Goal: Information Seeking & Learning: Learn about a topic

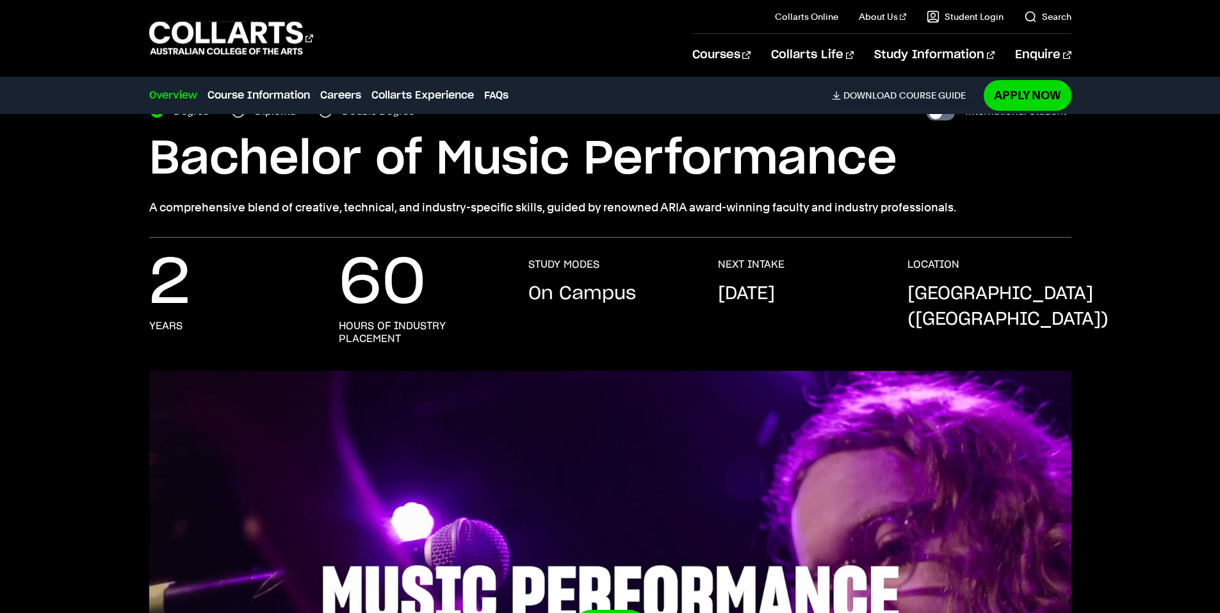
scroll to position [64, 0]
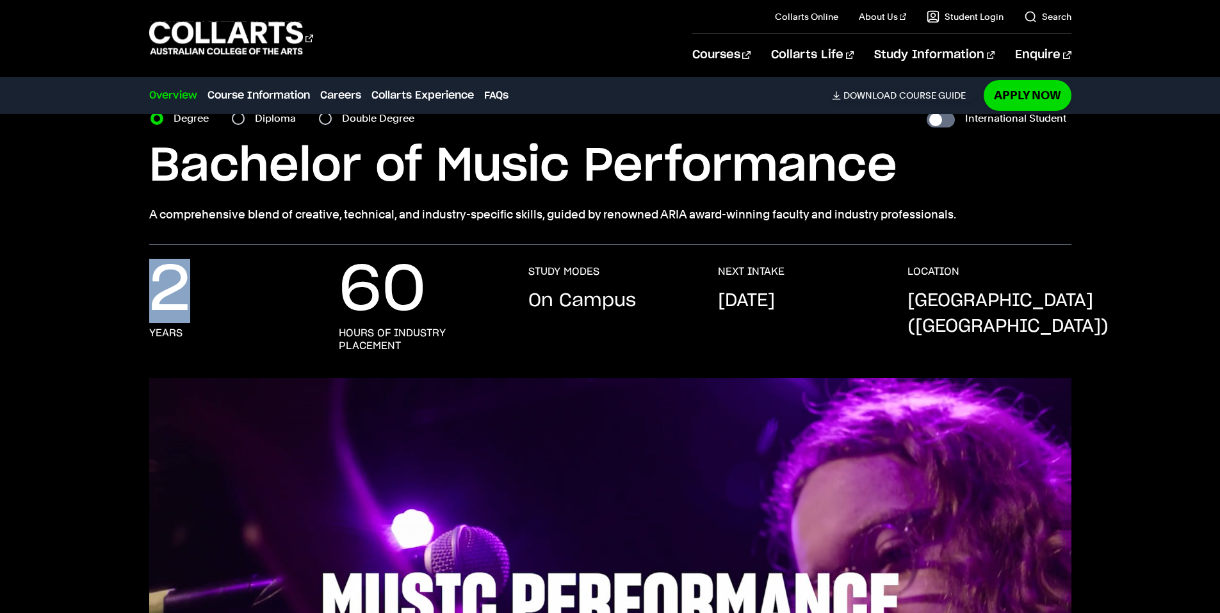
drag, startPoint x: 157, startPoint y: 288, endPoint x: 208, endPoint y: 292, distance: 51.4
click at [208, 292] on div "2 years" at bounding box center [231, 308] width 164 height 87
click at [190, 286] on div "2 years" at bounding box center [231, 308] width 164 height 87
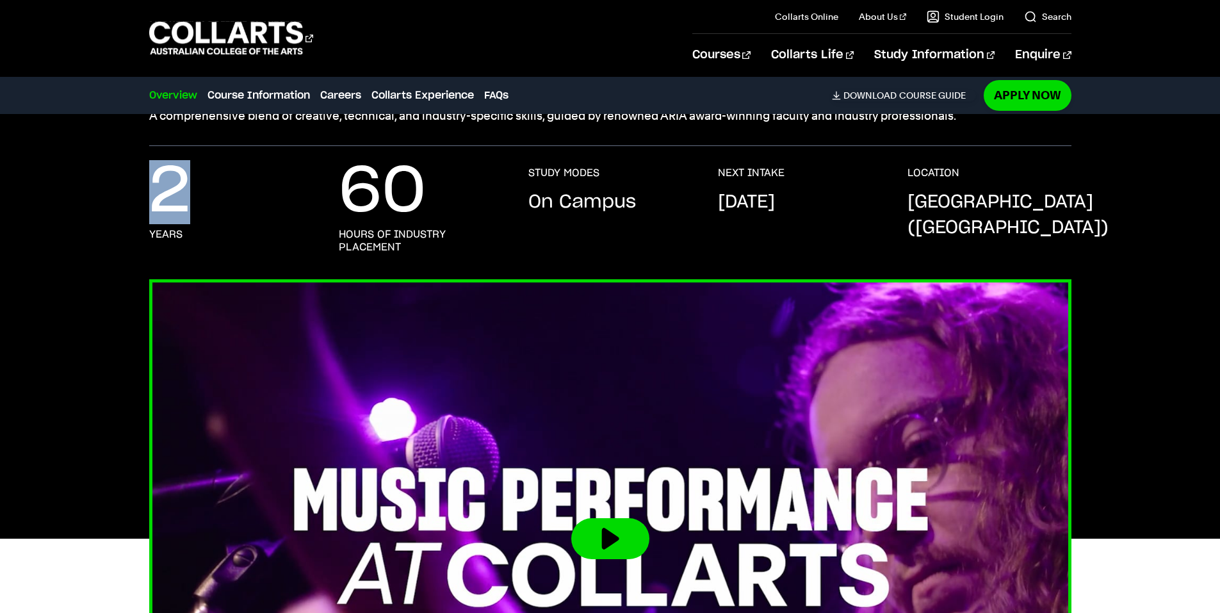
scroll to position [128, 0]
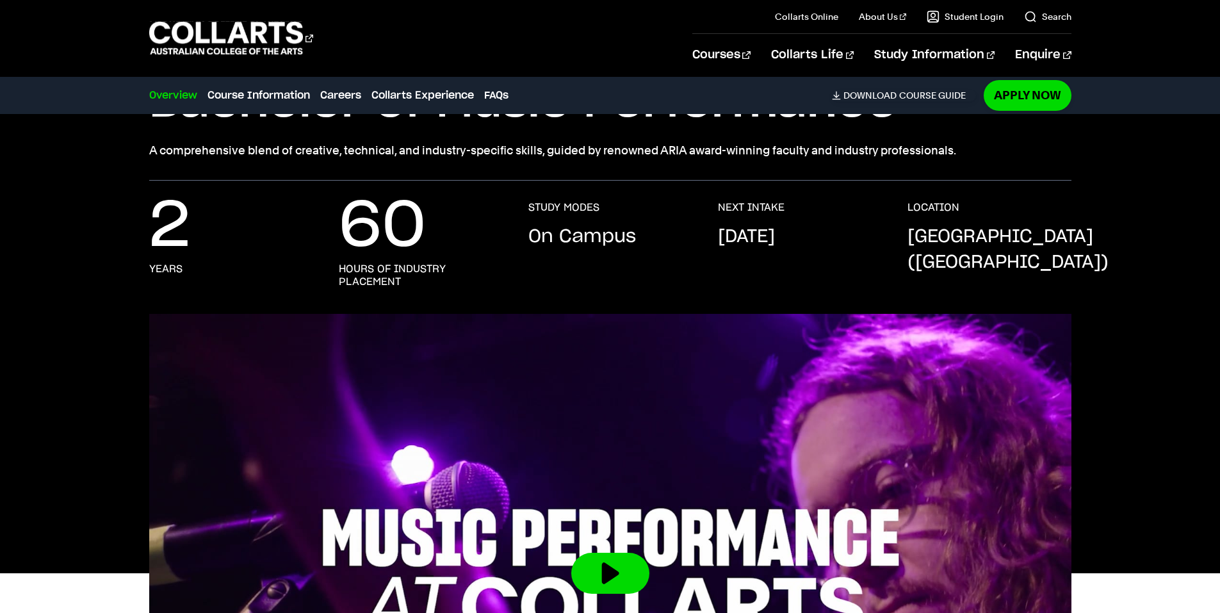
click at [352, 236] on p "60" at bounding box center [382, 226] width 87 height 51
drag, startPoint x: 346, startPoint y: 232, endPoint x: 425, endPoint y: 231, distance: 79.4
click at [425, 231] on p "60" at bounding box center [382, 226] width 87 height 51
click at [352, 235] on p "60" at bounding box center [382, 226] width 87 height 51
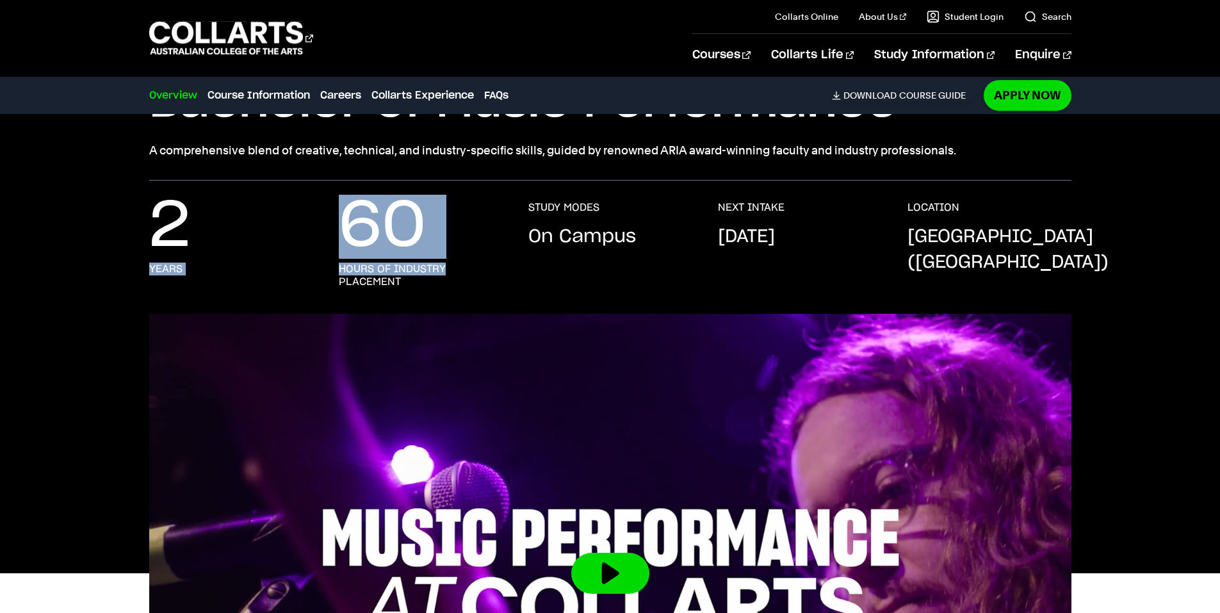
drag, startPoint x: 316, startPoint y: 236, endPoint x: 464, endPoint y: 245, distance: 148.8
click at [464, 245] on div "2 years 60 hours of industry placement STUDY MODES On Campus NEXT INTAKE [DATE]…" at bounding box center [610, 257] width 922 height 113
click at [415, 250] on p "60" at bounding box center [382, 226] width 87 height 51
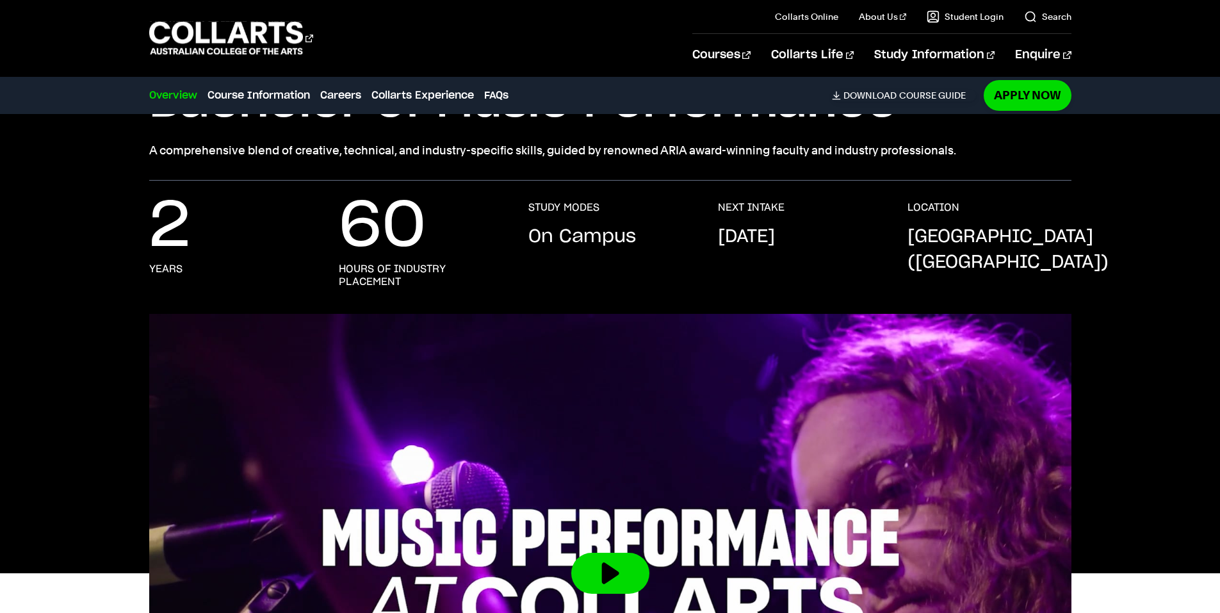
click at [394, 252] on p "60" at bounding box center [382, 226] width 87 height 51
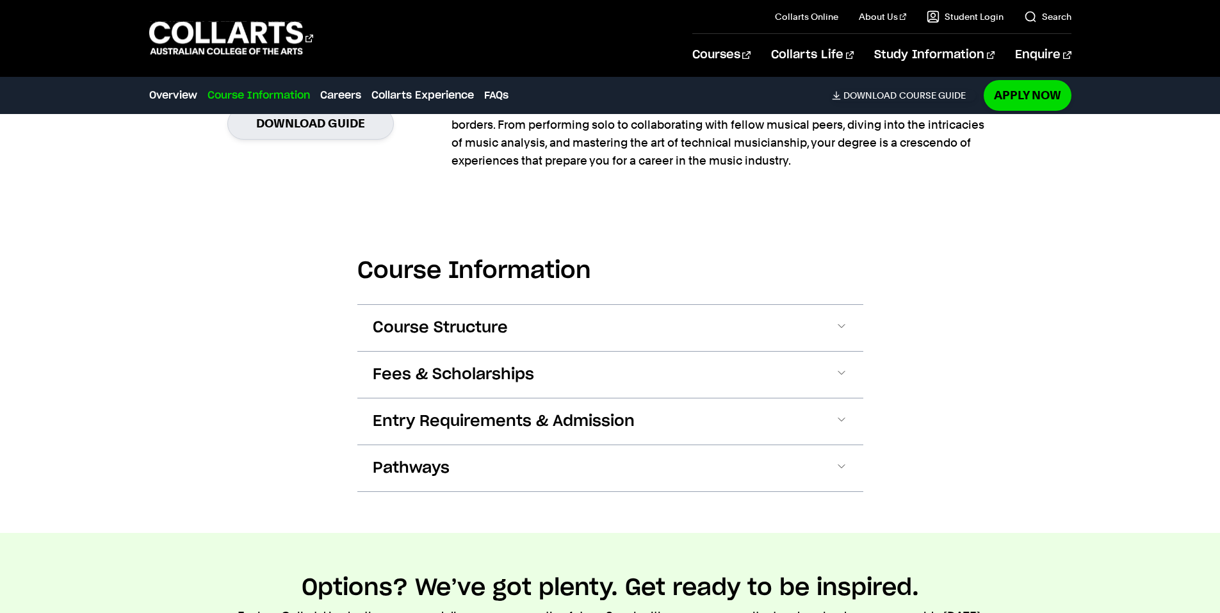
scroll to position [1089, 0]
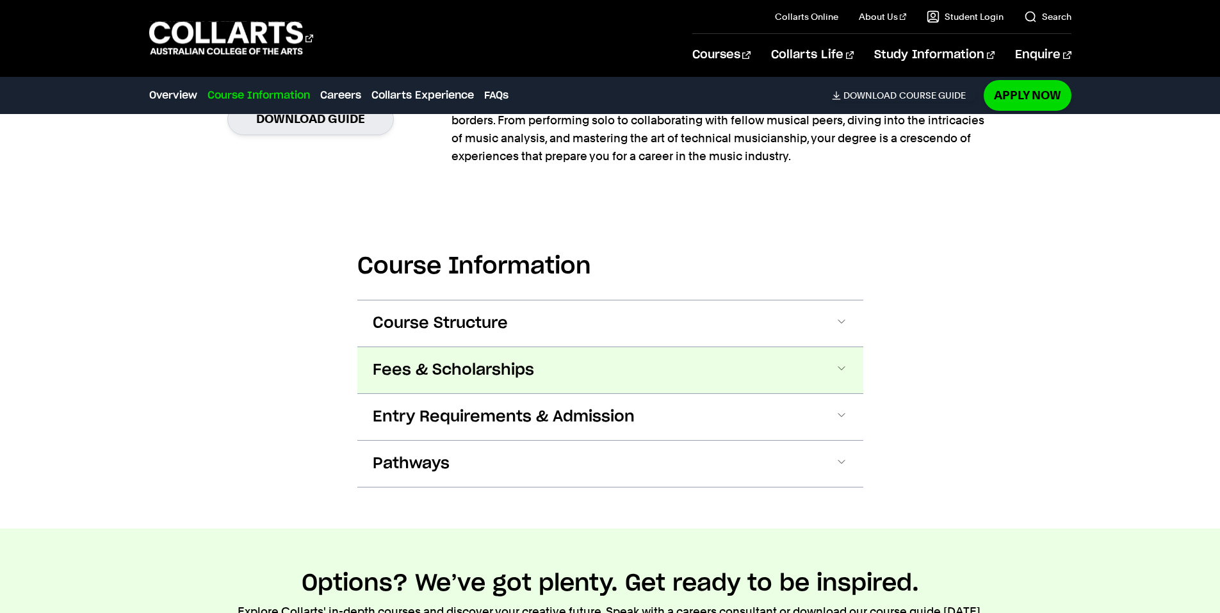
click at [624, 363] on button "Fees & Scholarships" at bounding box center [610, 370] width 506 height 46
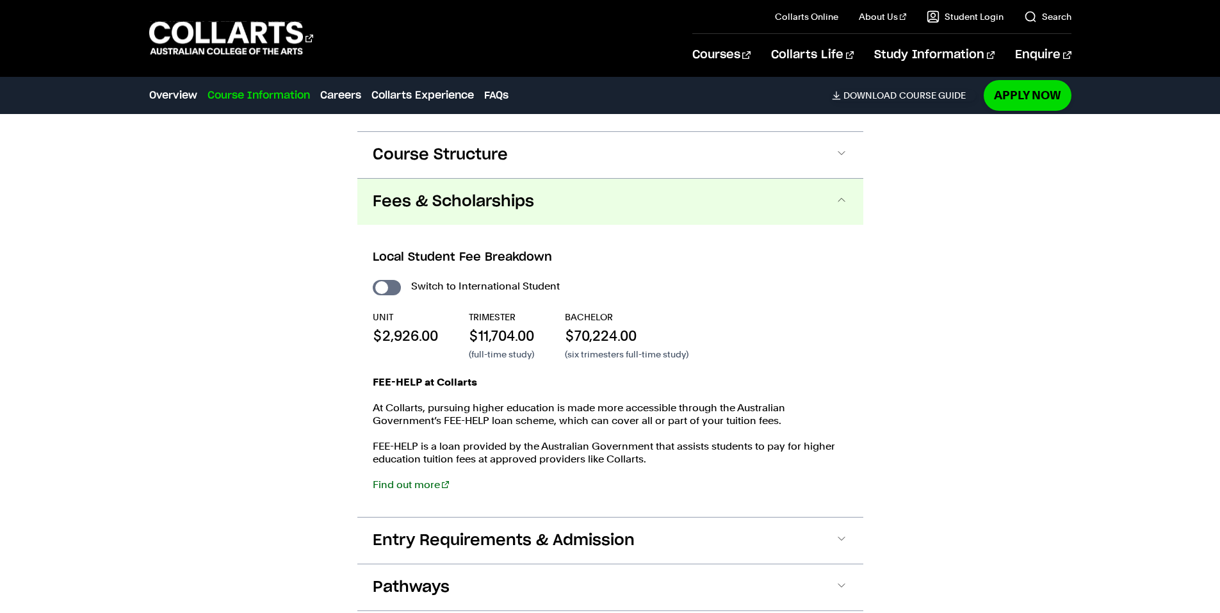
scroll to position [1256, 0]
